Goal: Task Accomplishment & Management: Manage account settings

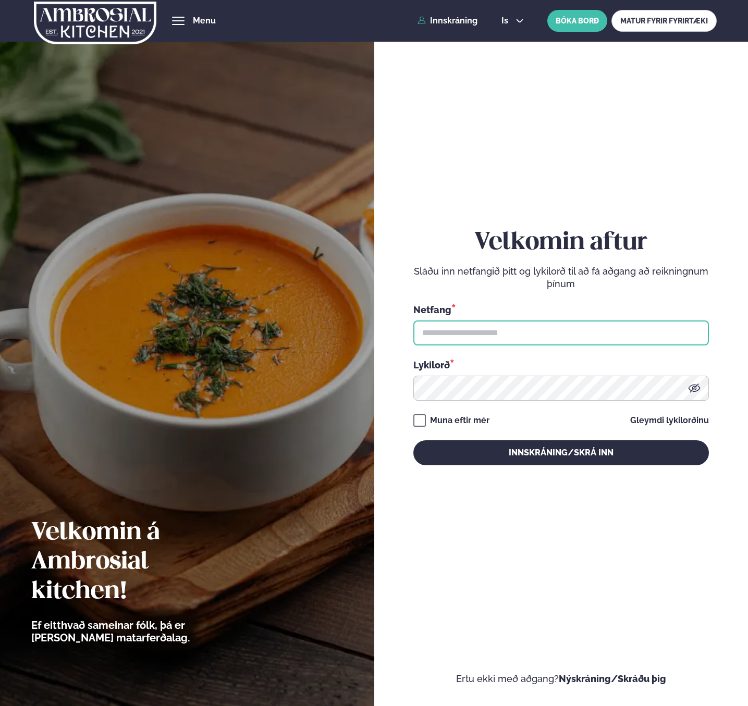
click at [538, 338] on input "text" at bounding box center [560, 332] width 295 height 25
type input "**********"
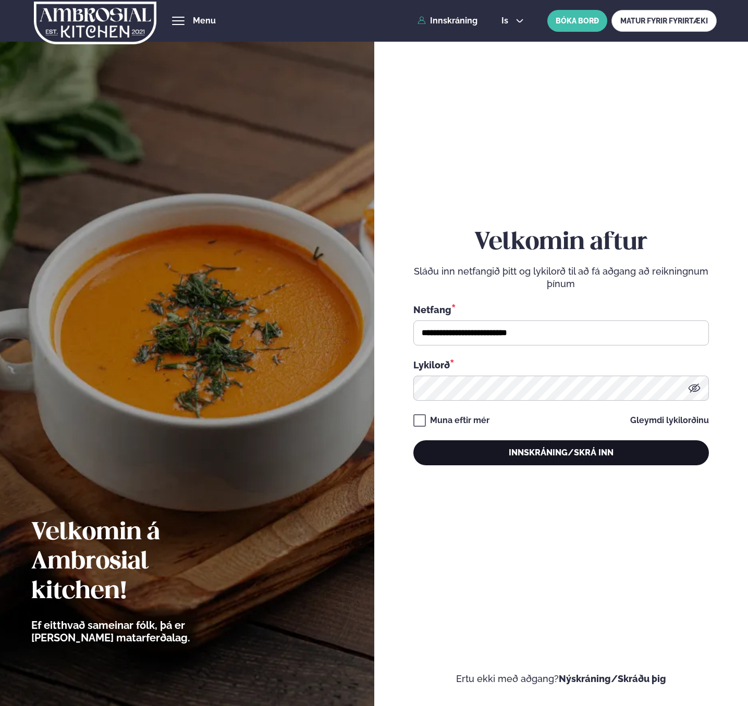
click at [539, 449] on button "Innskráning/Skrá inn" at bounding box center [560, 452] width 295 height 25
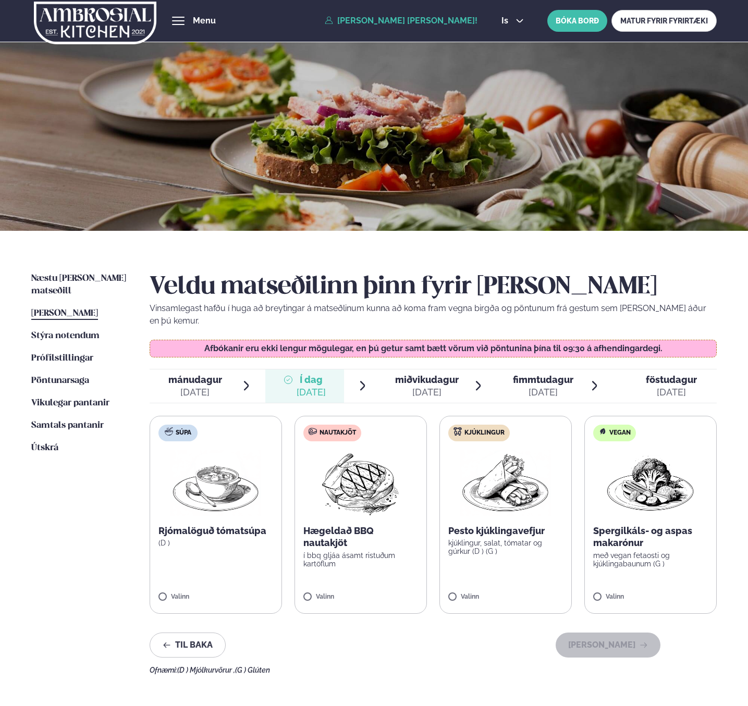
click at [381, 480] on img at bounding box center [360, 483] width 92 height 67
click at [600, 632] on button "[PERSON_NAME]" at bounding box center [607, 644] width 105 height 25
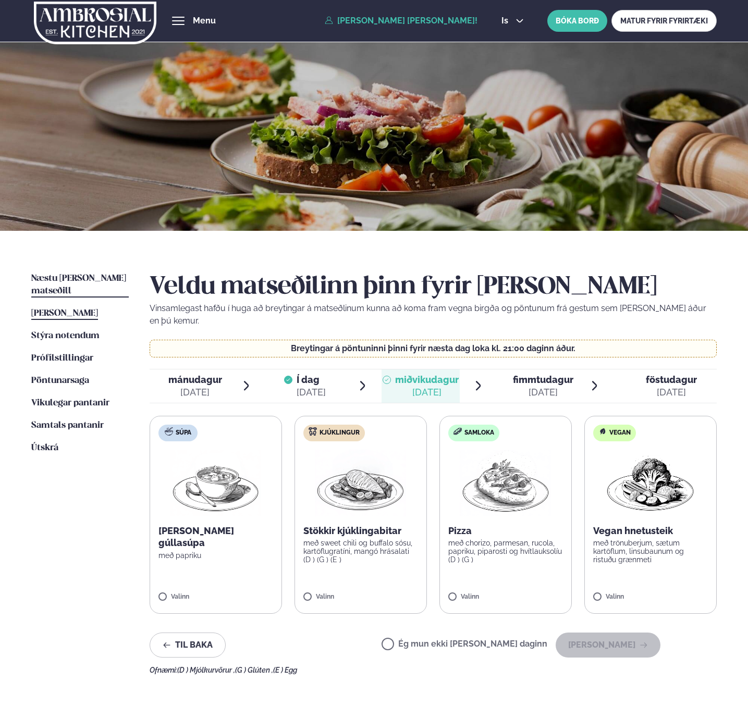
click at [87, 282] on span "Næstu [PERSON_NAME] matseðill" at bounding box center [78, 284] width 95 height 21
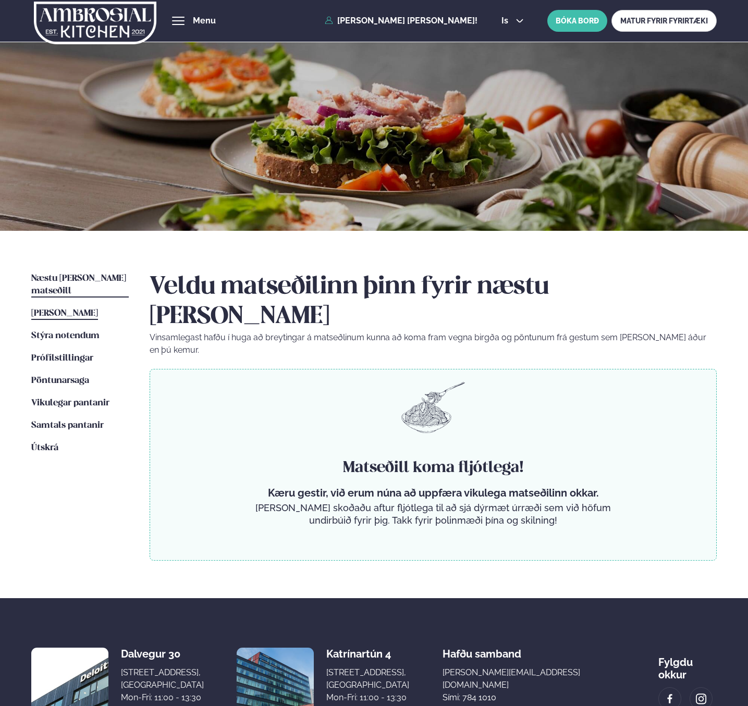
click at [85, 309] on span "[PERSON_NAME]" at bounding box center [64, 313] width 67 height 9
